Goal: Check status: Check status

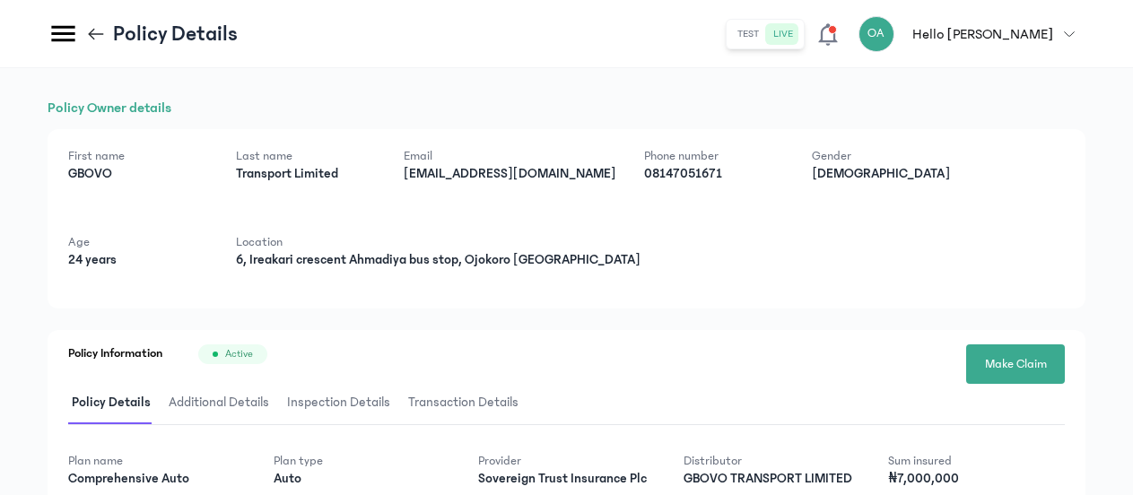
scroll to position [113, 0]
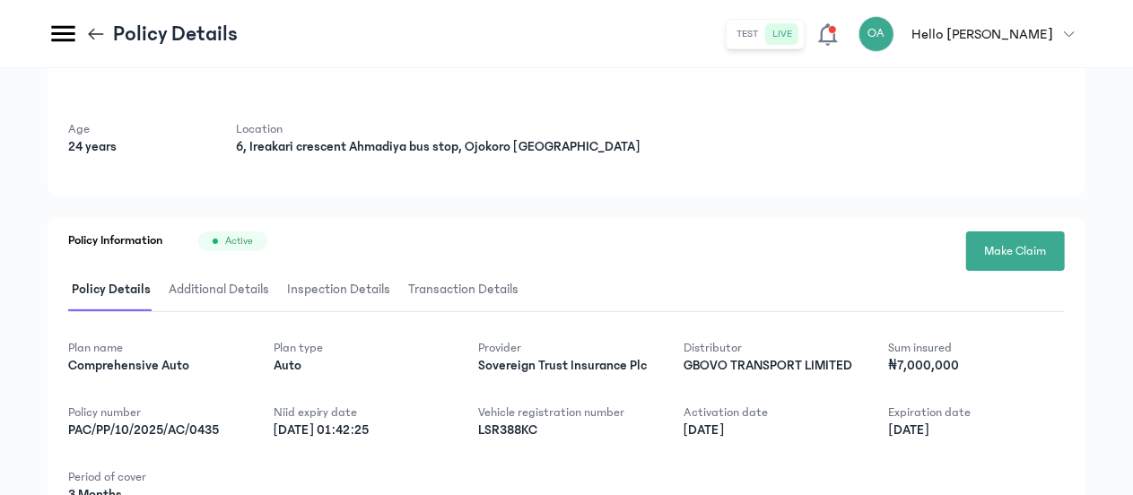
click at [90, 28] on icon at bounding box center [96, 34] width 20 height 20
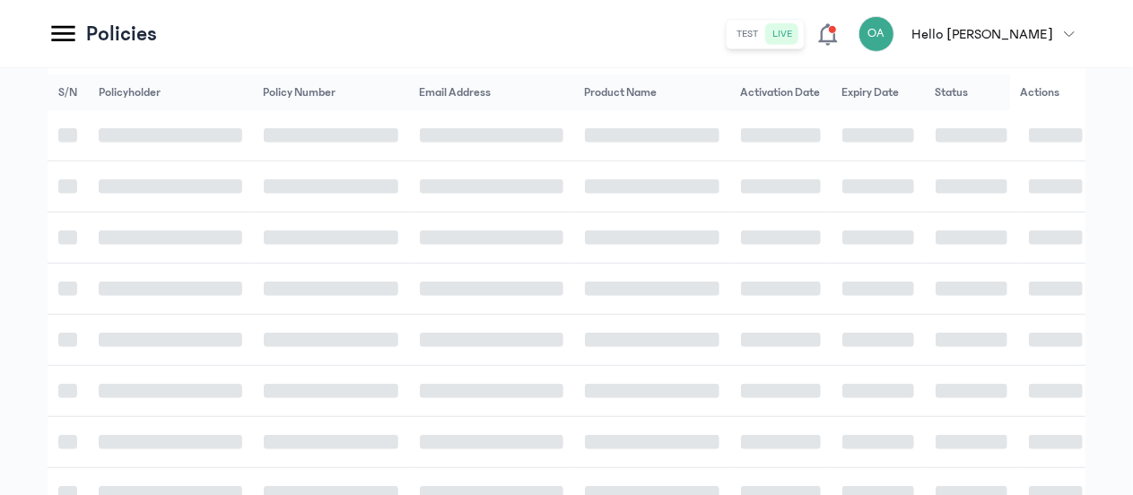
scroll to position [396, 0]
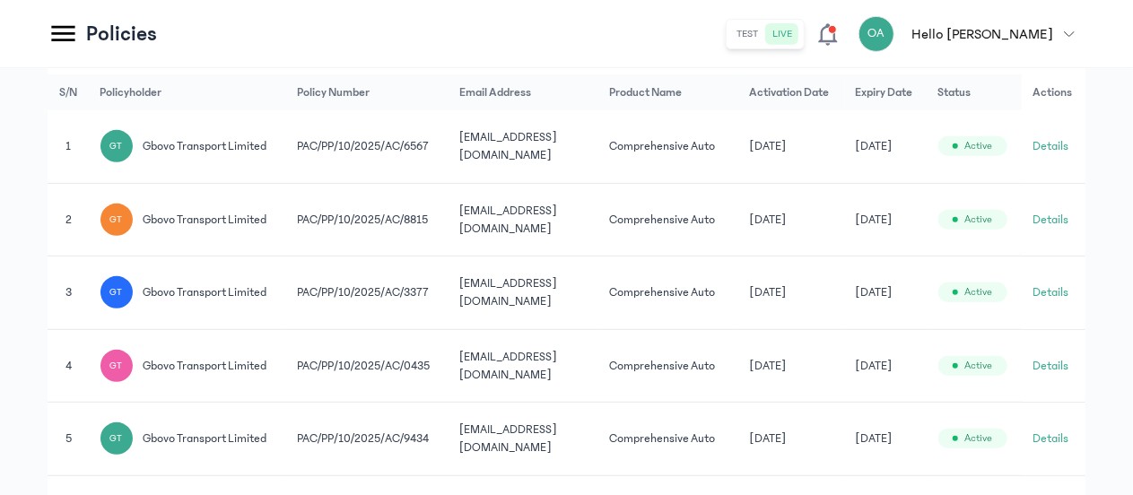
click at [72, 31] on icon at bounding box center [63, 33] width 31 height 31
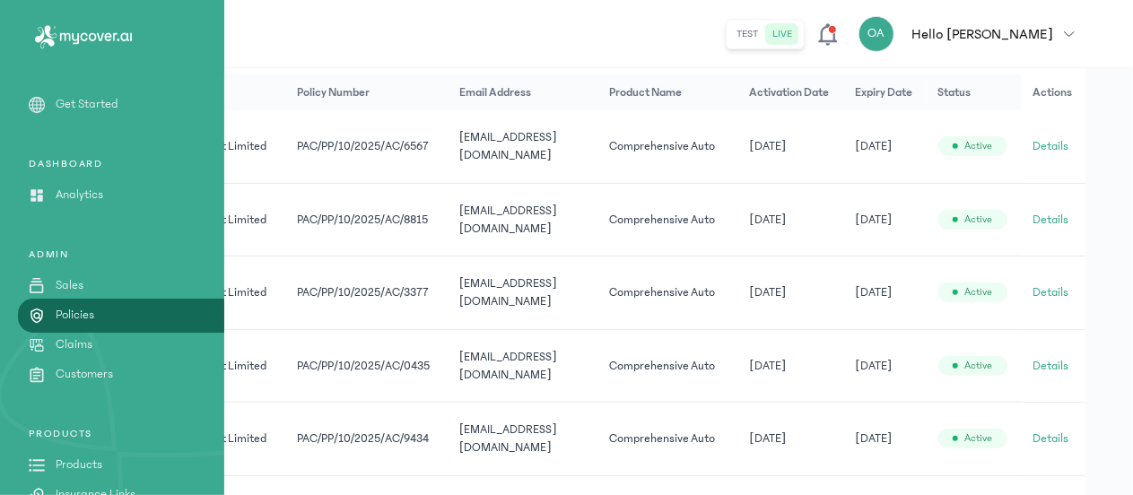
click at [102, 351] on link "Claims" at bounding box center [112, 344] width 224 height 19
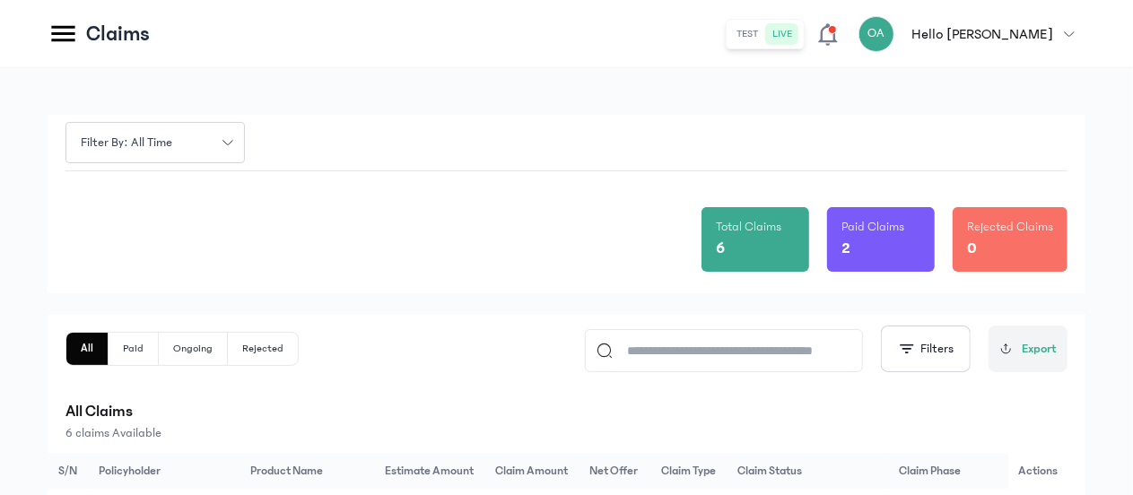
drag, startPoint x: 1132, startPoint y: 249, endPoint x: 1133, endPoint y: 265, distance: 15.3
click at [1132, 265] on html "MyCoverAi Get Started DASHBOARD Analytics ADMIN Sales Policies Claims Customers…" at bounding box center [566, 247] width 1133 height 495
click at [850, 233] on p "Paid Claims" at bounding box center [880, 227] width 79 height 18
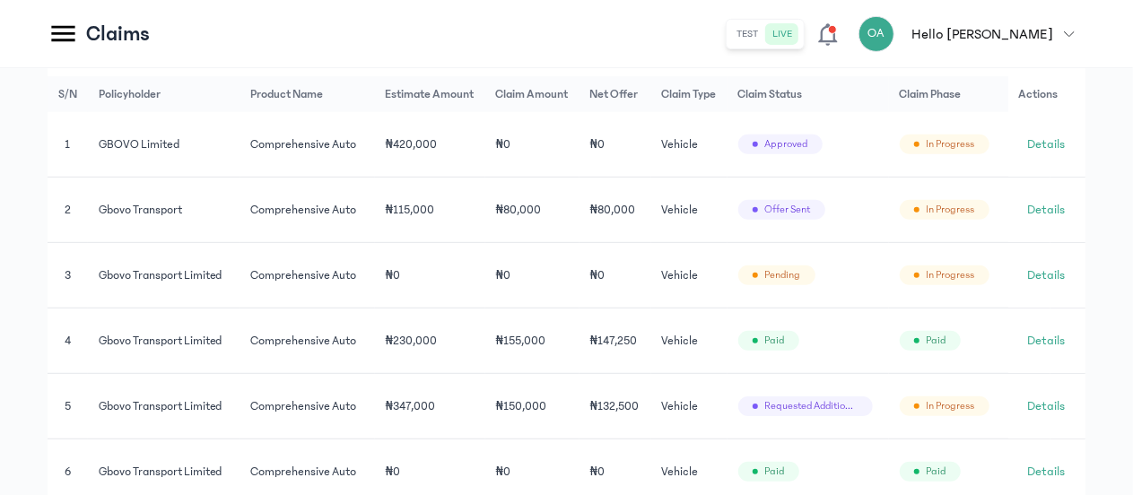
scroll to position [370, 0]
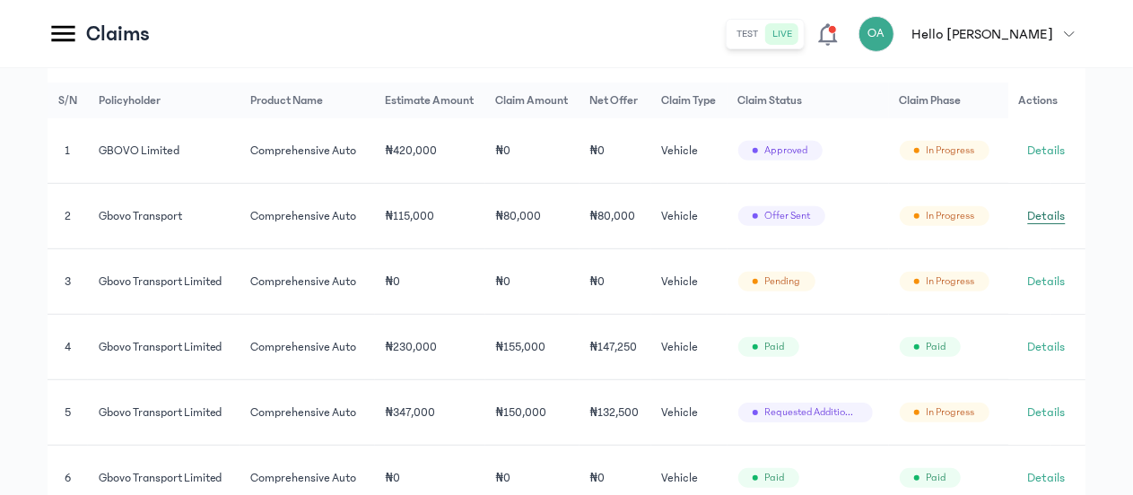
click at [1041, 209] on span "Details" at bounding box center [1047, 216] width 38 height 18
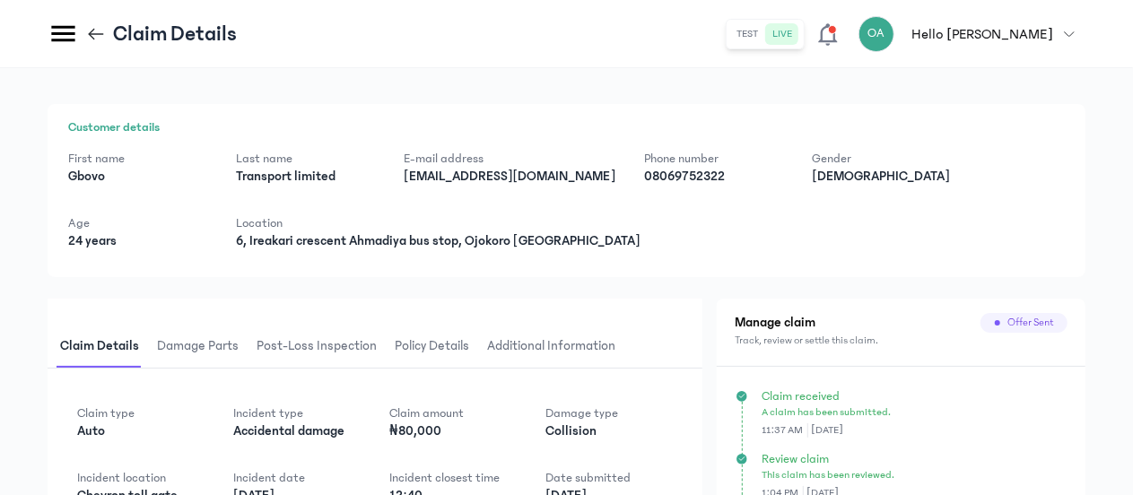
click at [93, 26] on icon at bounding box center [96, 34] width 20 height 20
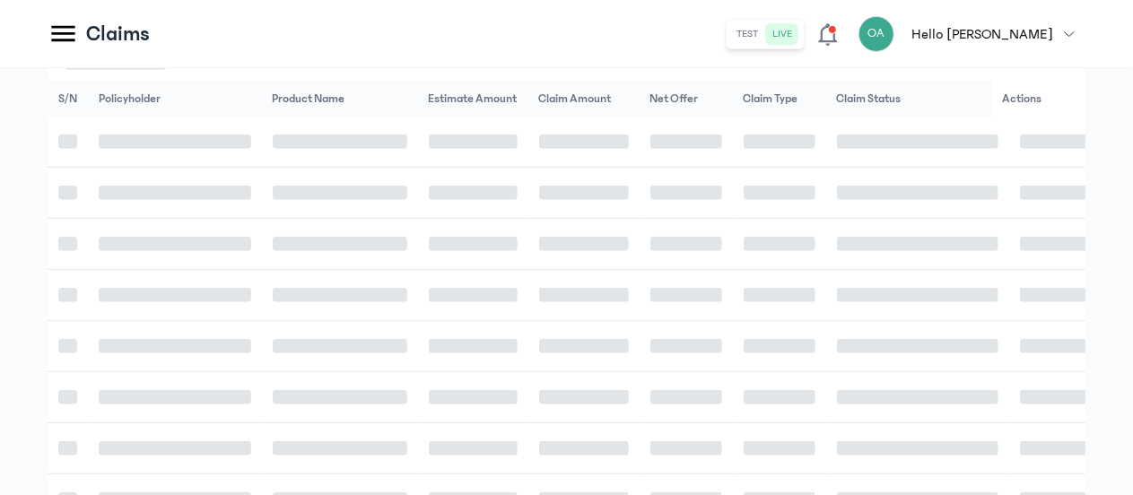
scroll to position [372, 0]
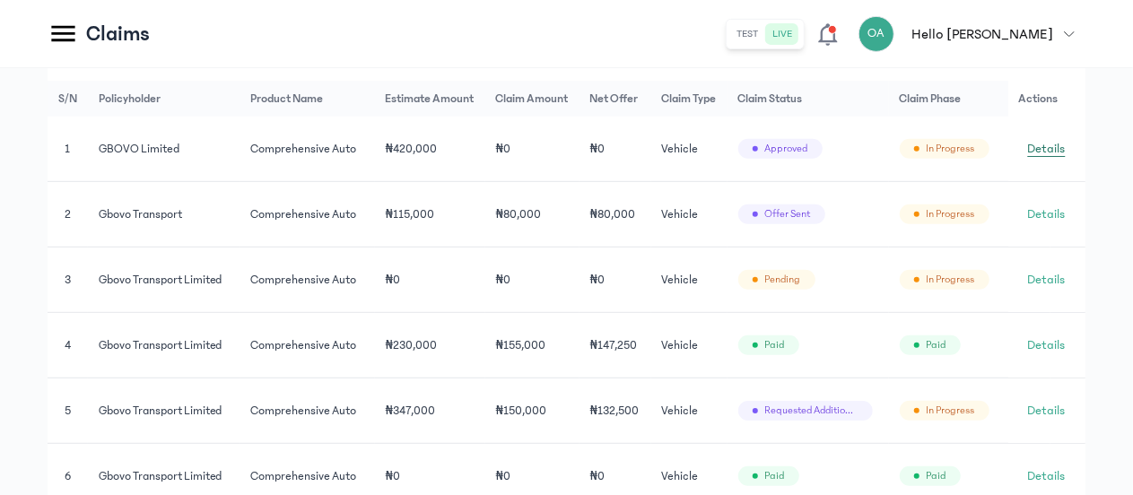
click at [1049, 138] on link "Details" at bounding box center [1047, 149] width 56 height 29
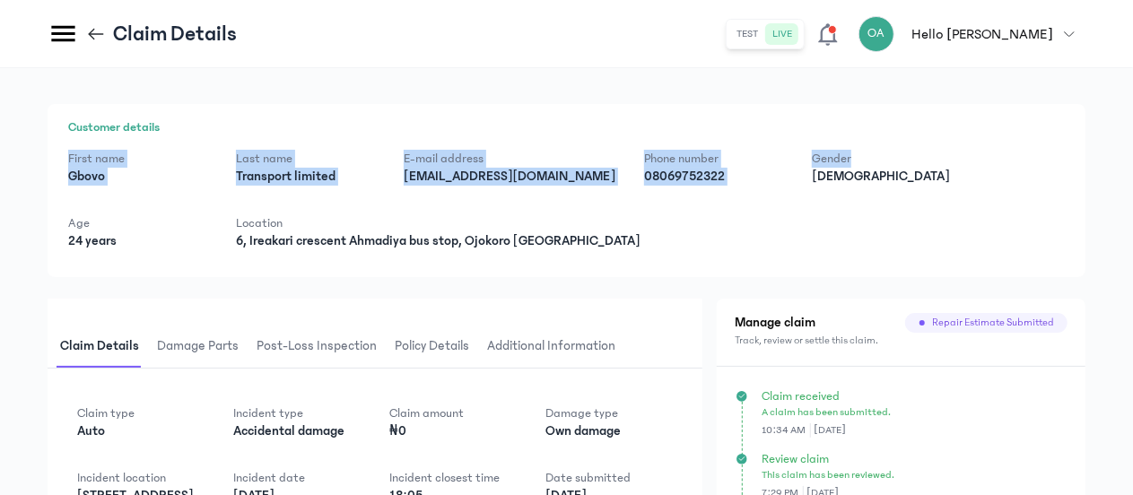
click at [1132, 135] on html "MyCoverAi Get Started DASHBOARD Analytics ADMIN Sales Policies Claims Customers…" at bounding box center [566, 247] width 1133 height 495
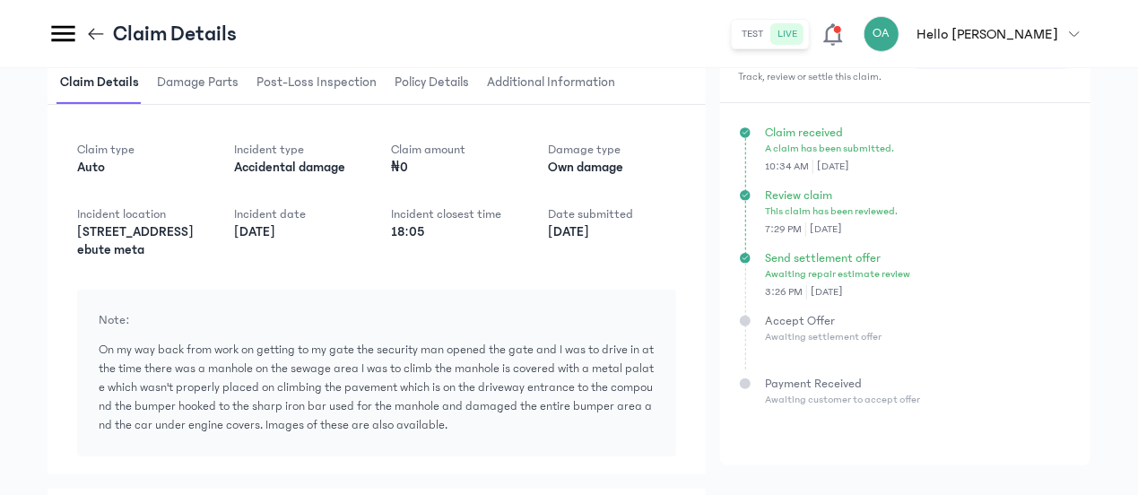
scroll to position [254, 0]
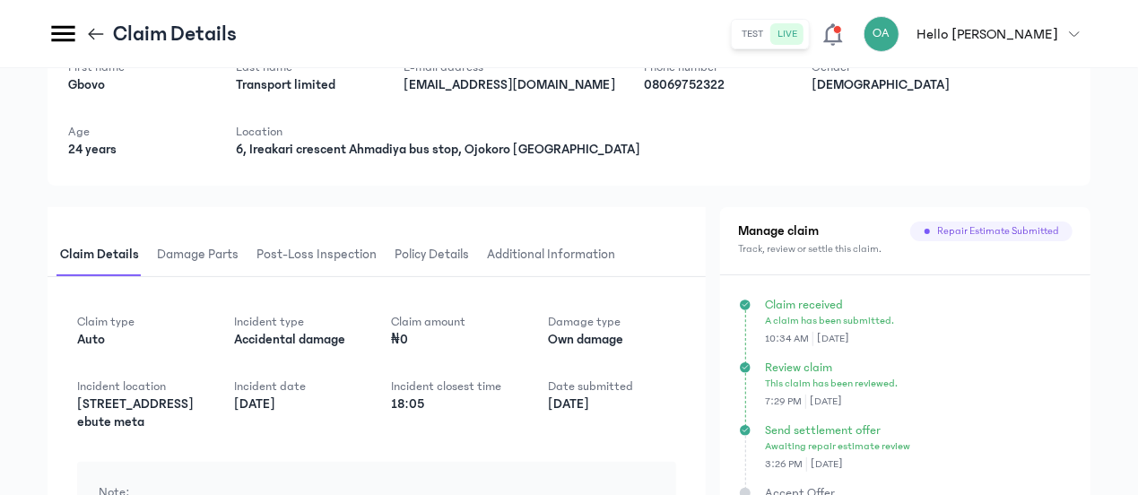
scroll to position [0, 0]
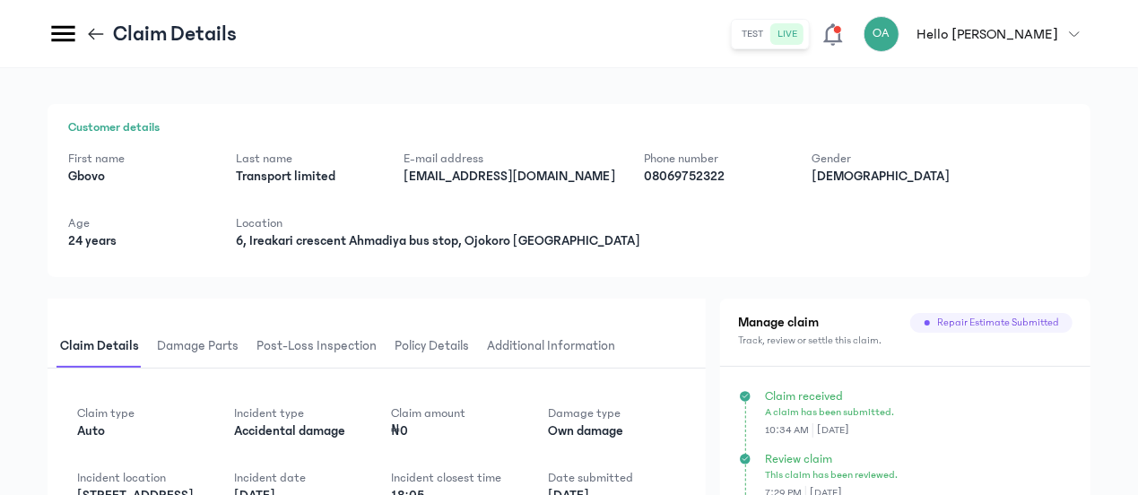
click at [91, 31] on icon at bounding box center [92, 34] width 6 height 12
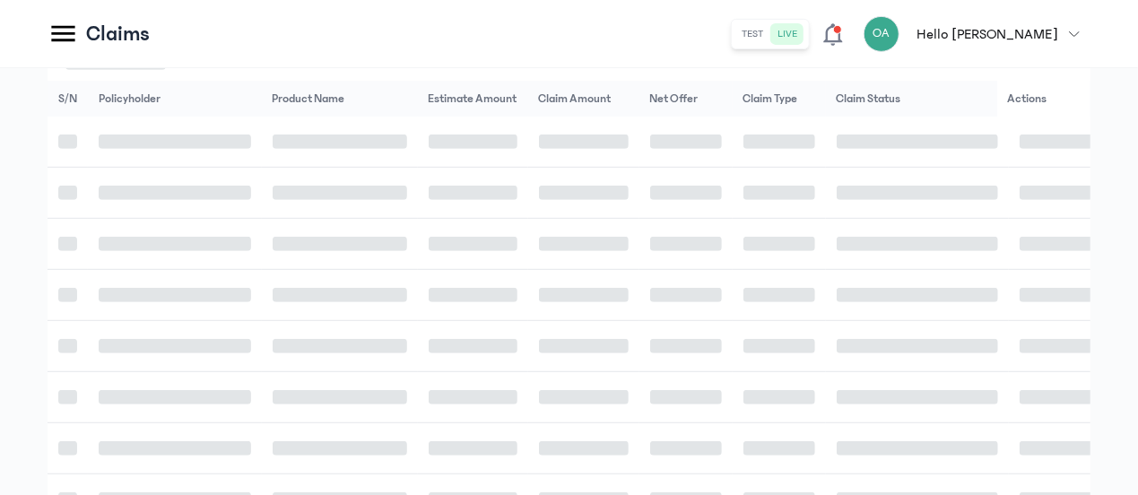
scroll to position [374, 0]
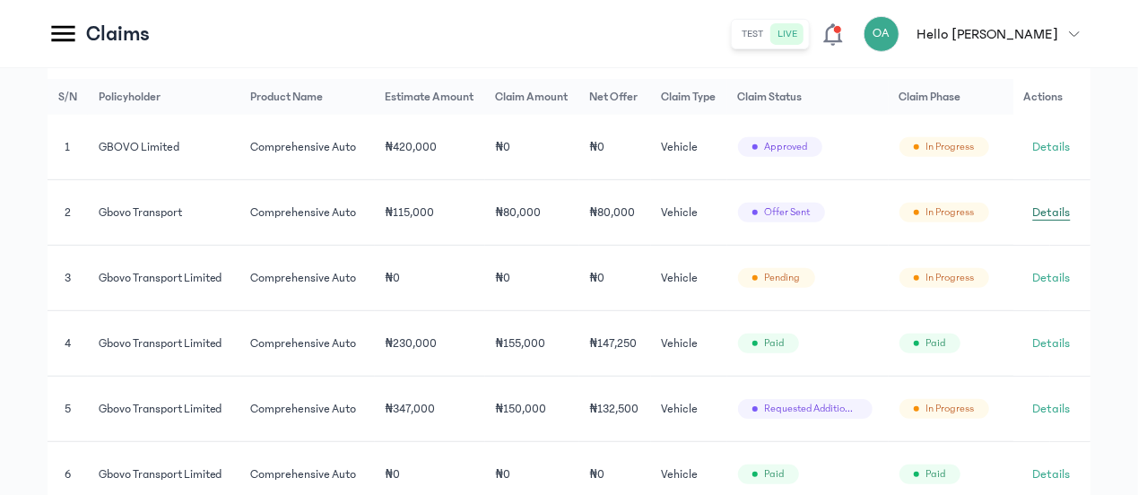
click at [1053, 212] on span "Details" at bounding box center [1052, 213] width 38 height 18
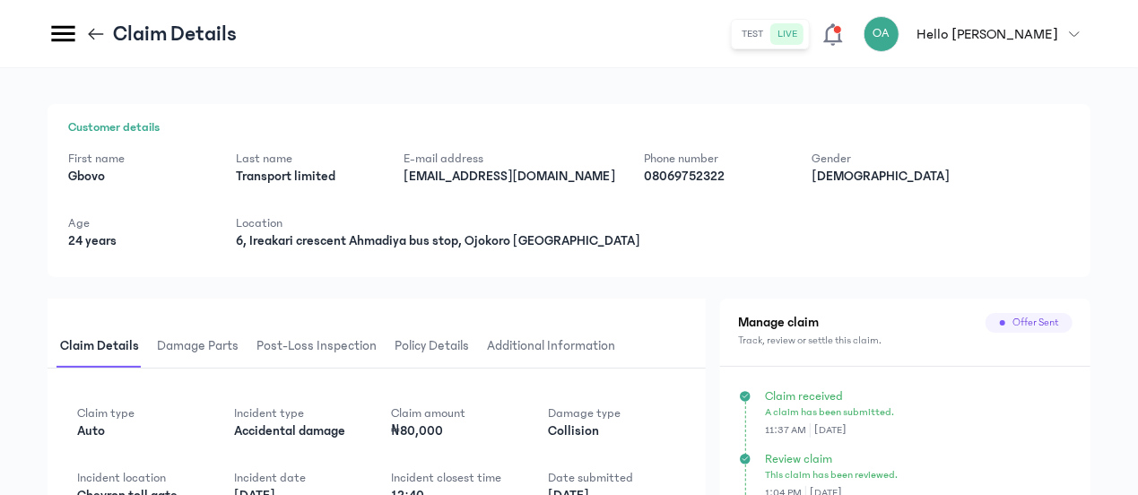
click at [842, 232] on div "First name [PERSON_NAME] Last name Transport limited E-mail address [EMAIL_ADDR…" at bounding box center [569, 200] width 1002 height 100
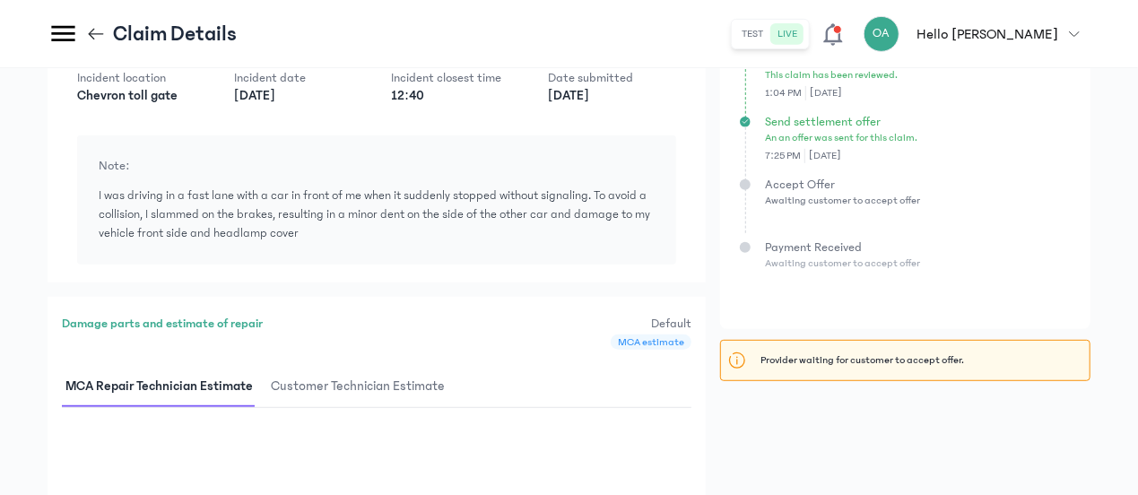
scroll to position [430, 0]
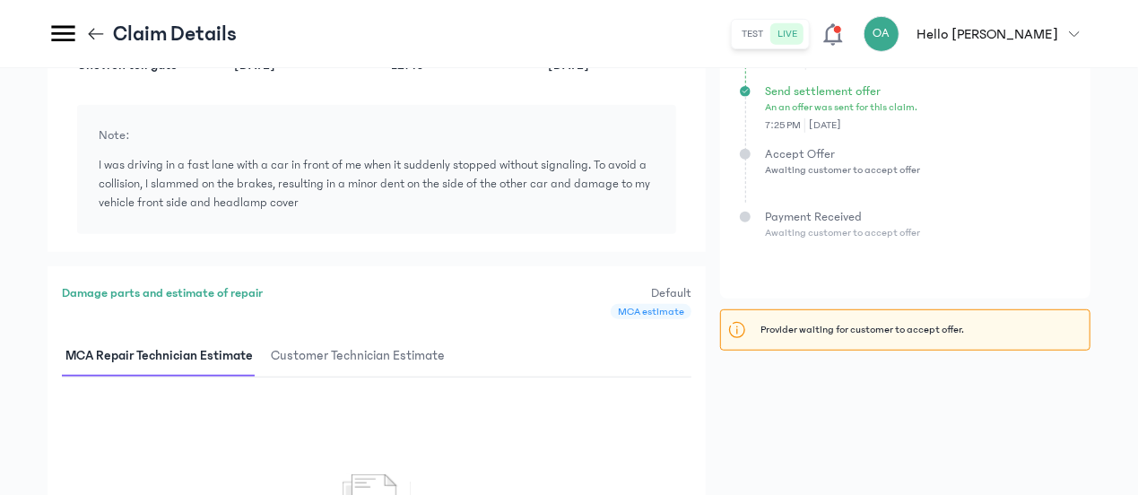
click at [91, 28] on icon at bounding box center [96, 34] width 20 height 20
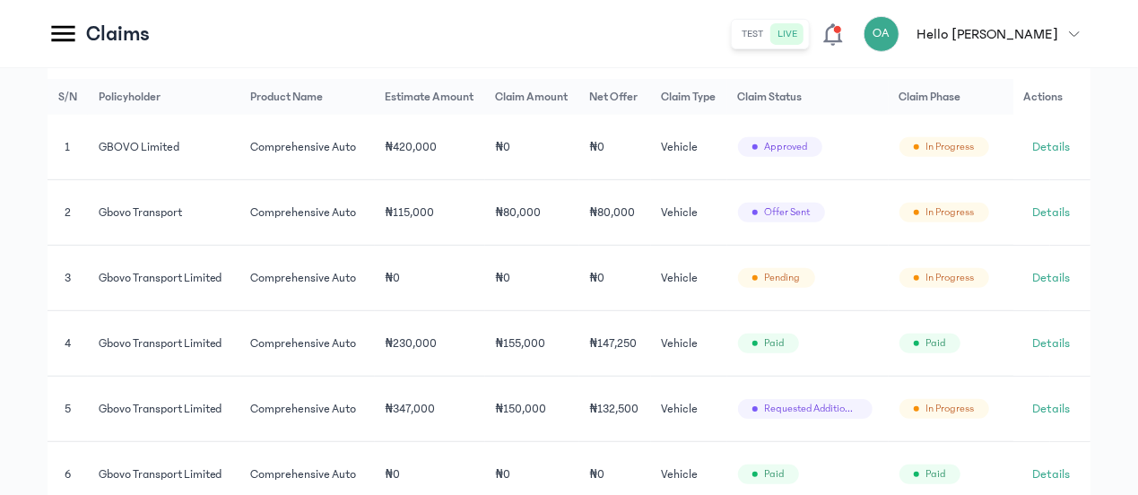
scroll to position [376, 0]
click at [1055, 144] on span "Details" at bounding box center [1052, 145] width 38 height 18
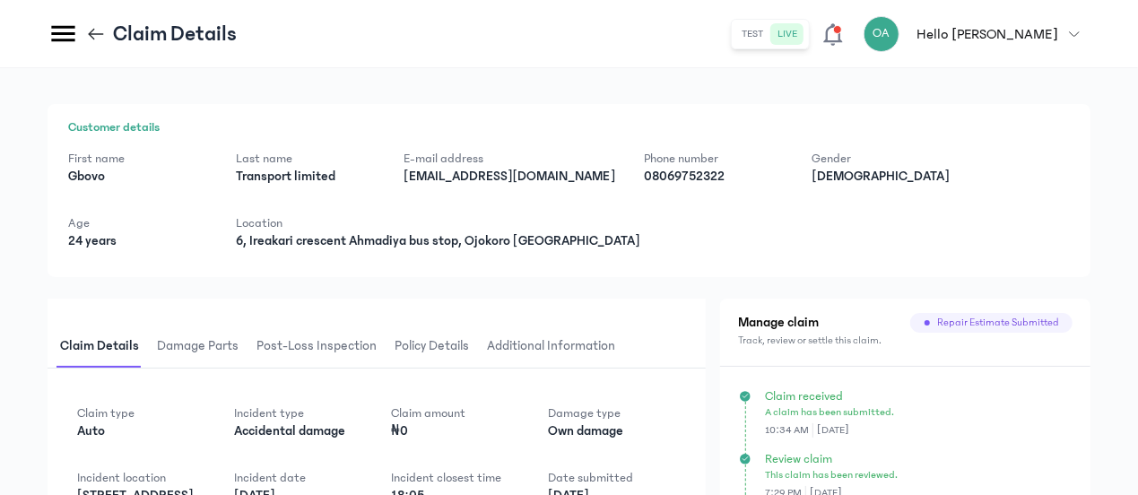
click at [836, 223] on div "First name [PERSON_NAME] Last name Transport limited E-mail address [EMAIL_ADDR…" at bounding box center [569, 200] width 1002 height 100
click at [96, 31] on icon at bounding box center [96, 34] width 20 height 20
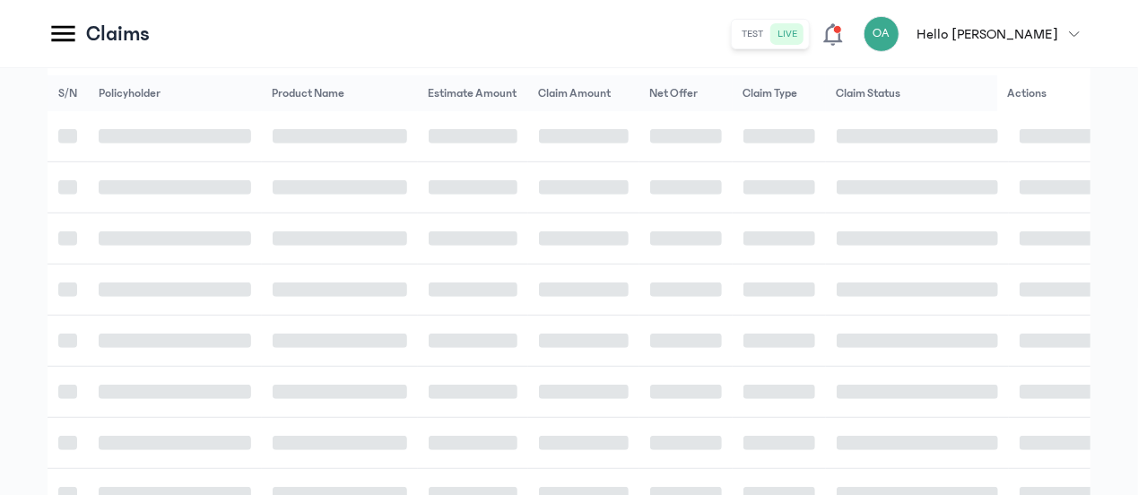
scroll to position [378, 0]
